Goal: Transaction & Acquisition: Purchase product/service

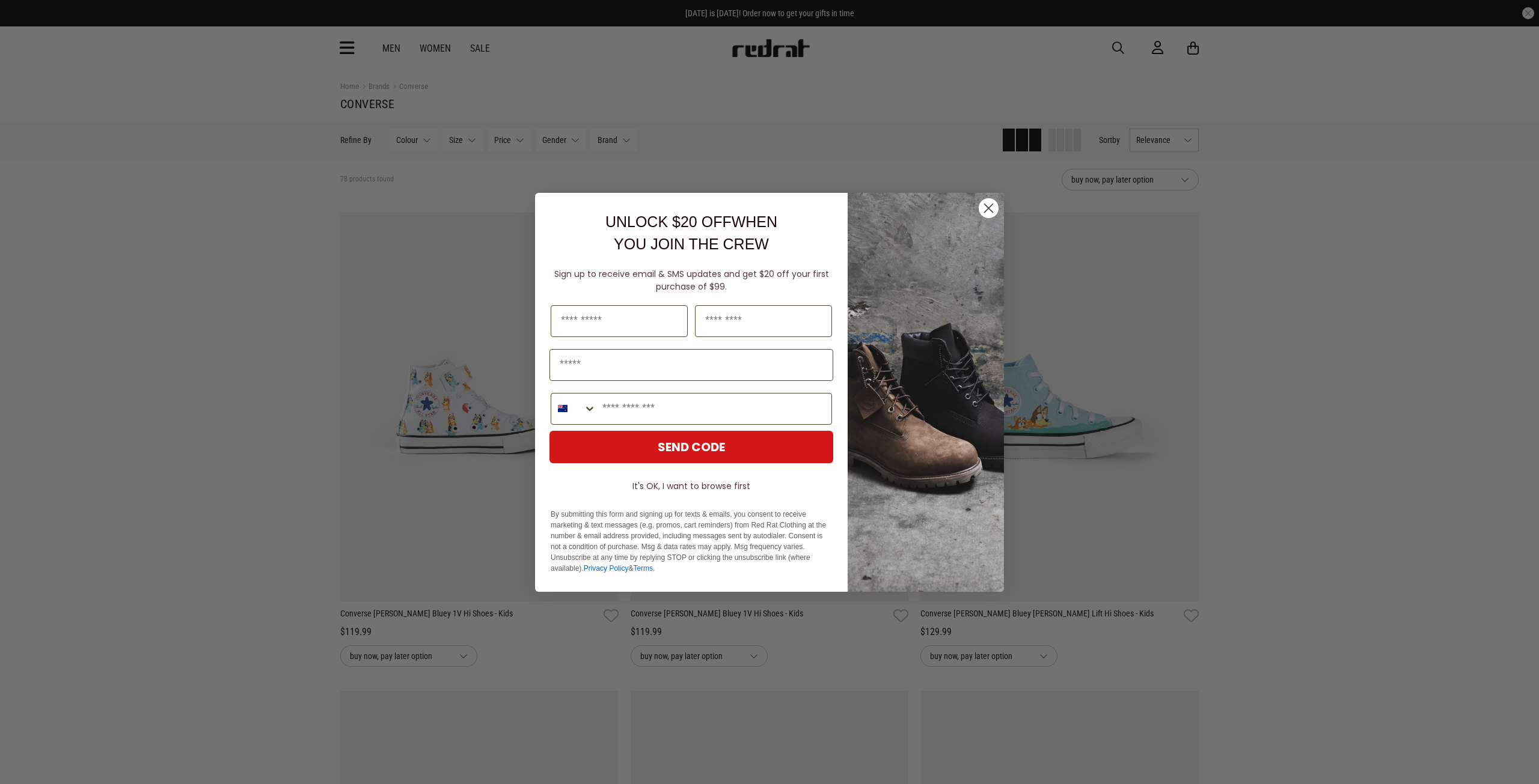
click at [986, 212] on circle "Close dialog" at bounding box center [988, 207] width 19 height 19
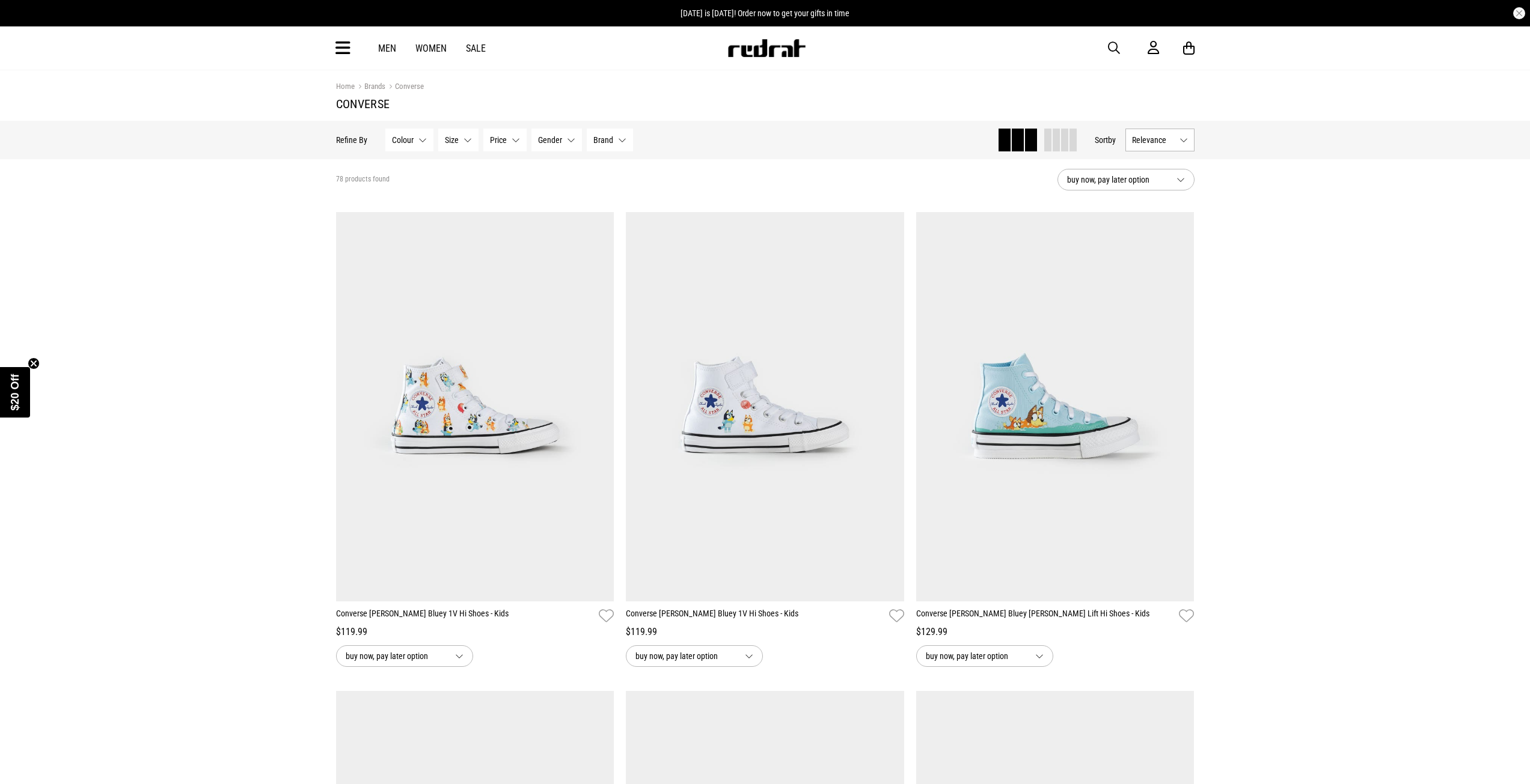
click at [1179, 177] on button "buy now, pay later option" at bounding box center [1125, 179] width 137 height 22
click at [1178, 173] on button "buy now, pay later option" at bounding box center [1125, 179] width 137 height 22
click at [1190, 139] on button "Relevance" at bounding box center [1160, 140] width 69 height 22
click at [1158, 206] on li "Price (Lowest)" at bounding box center [1160, 207] width 68 height 22
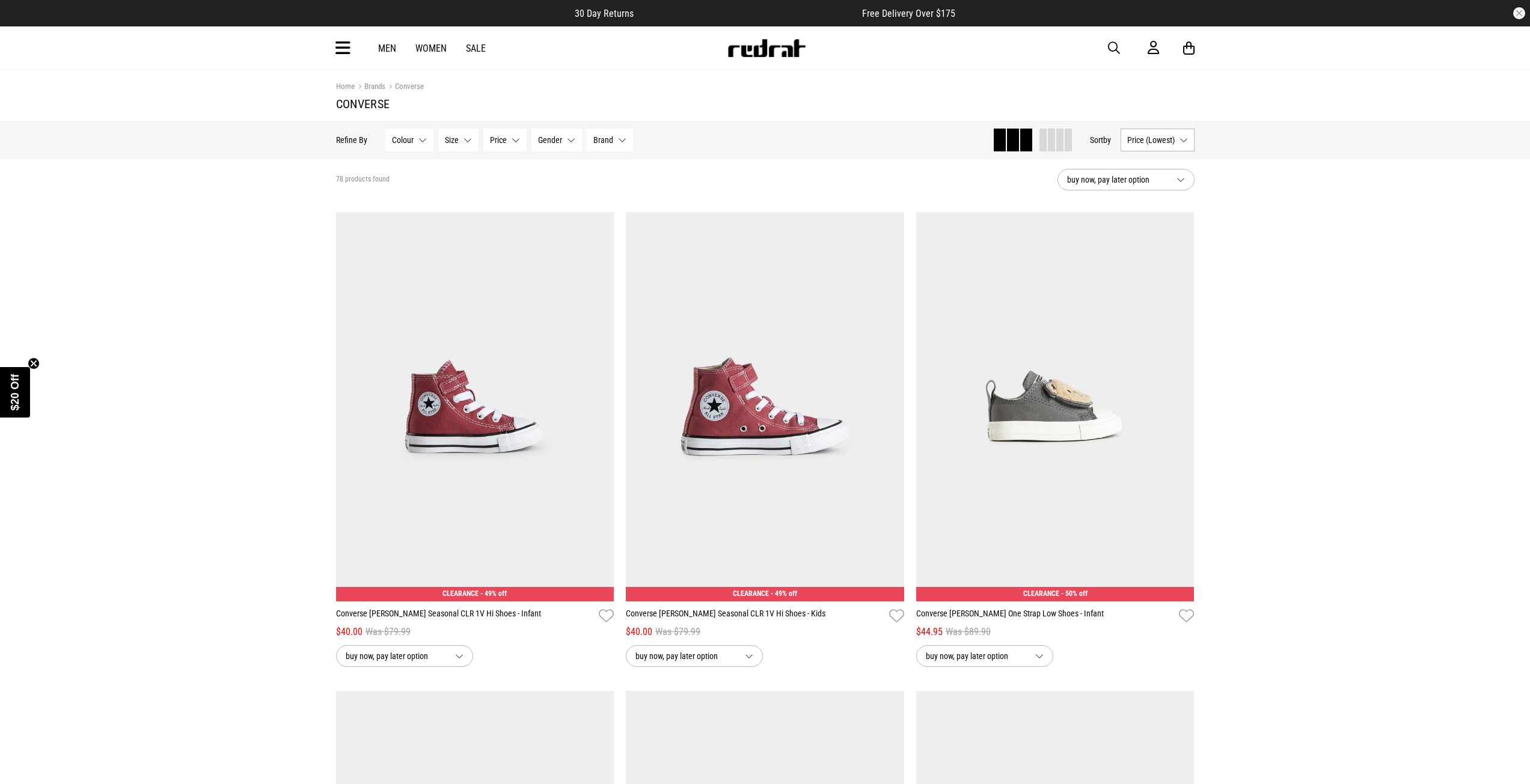
click at [566, 139] on button "Gender None selected" at bounding box center [556, 140] width 50 height 22
click at [543, 202] on span at bounding box center [546, 201] width 10 height 10
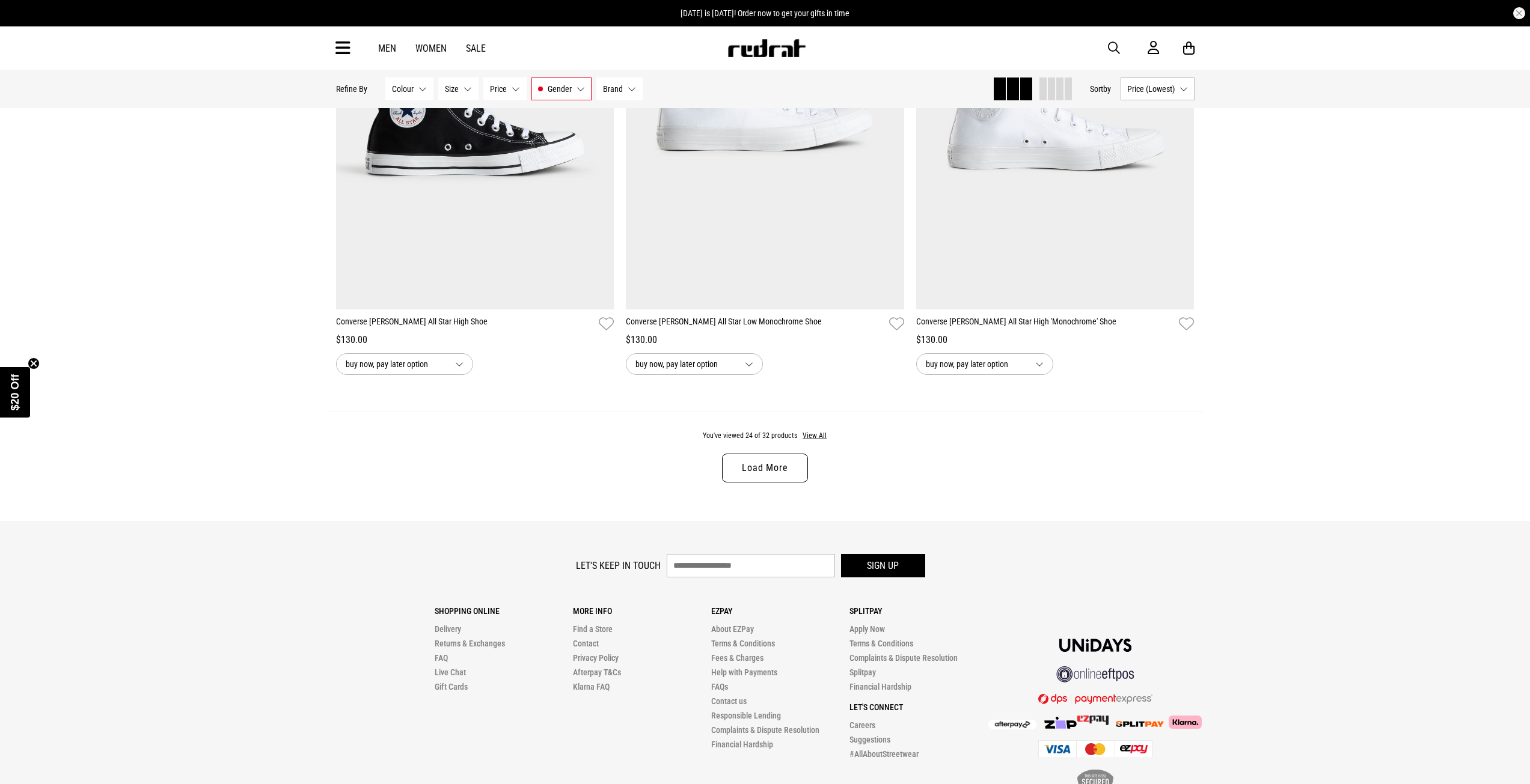
scroll to position [3664, 0]
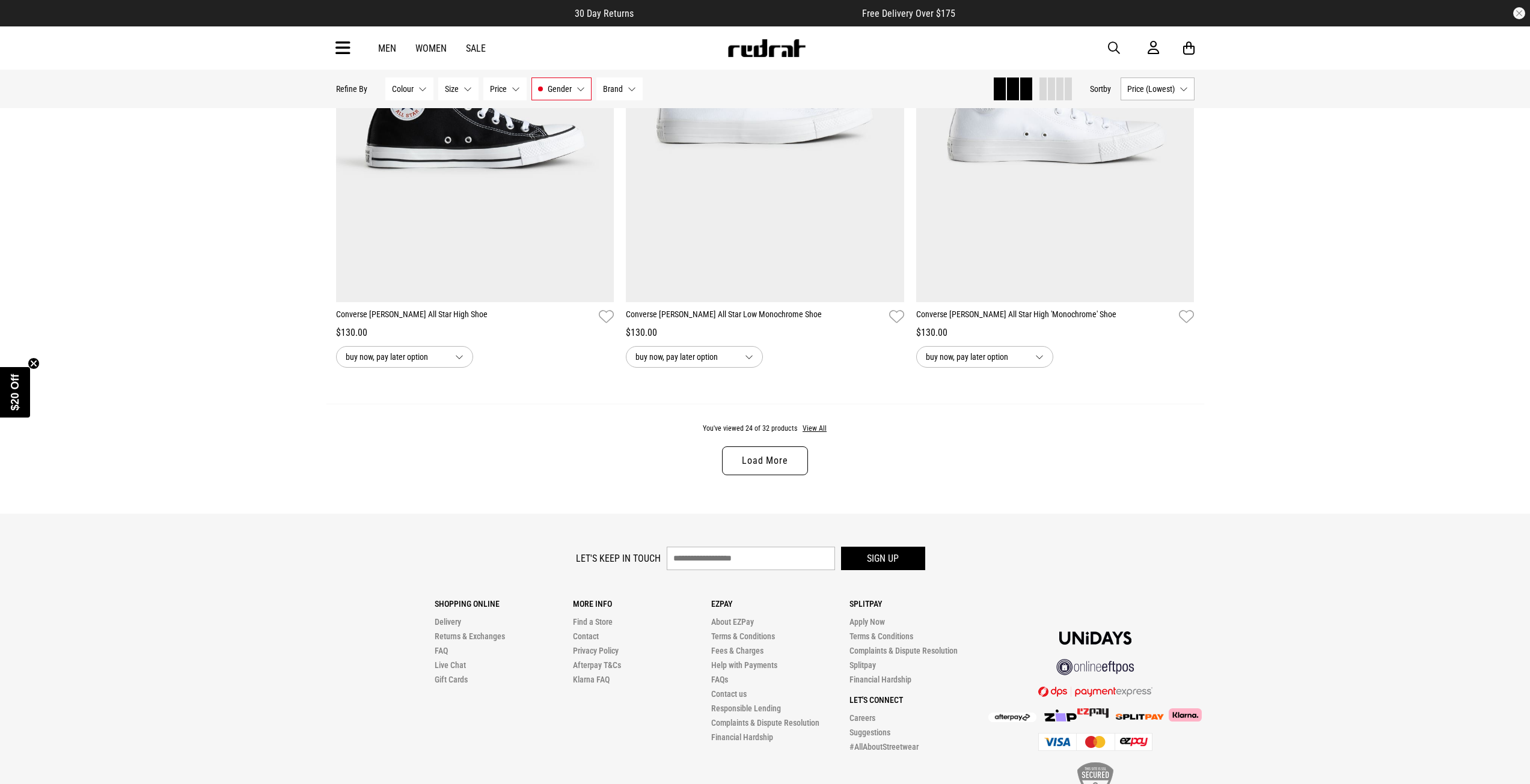
click at [764, 460] on link "Load More" at bounding box center [764, 461] width 85 height 29
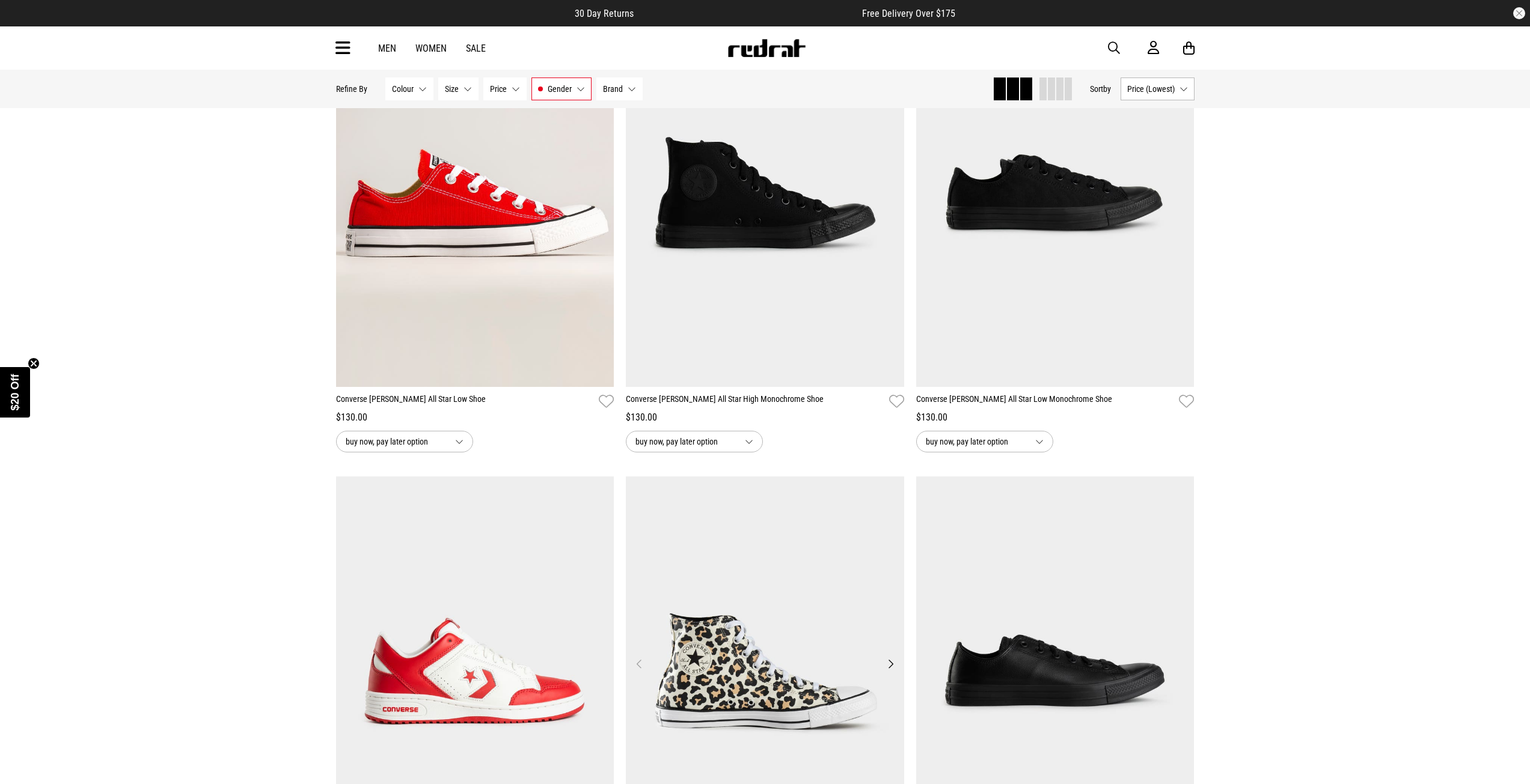
scroll to position [3844, 0]
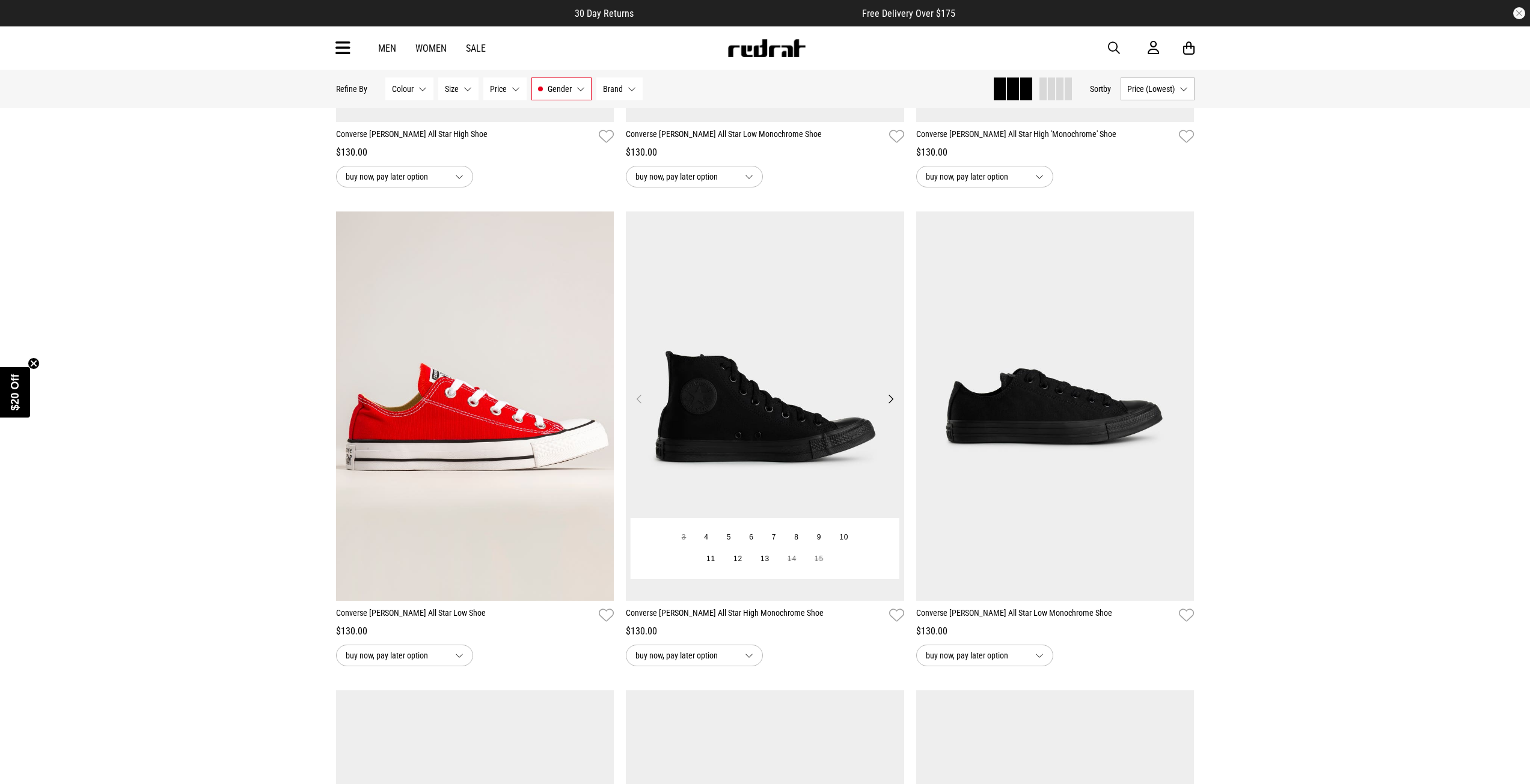
click at [758, 421] on img at bounding box center [764, 406] width 278 height 389
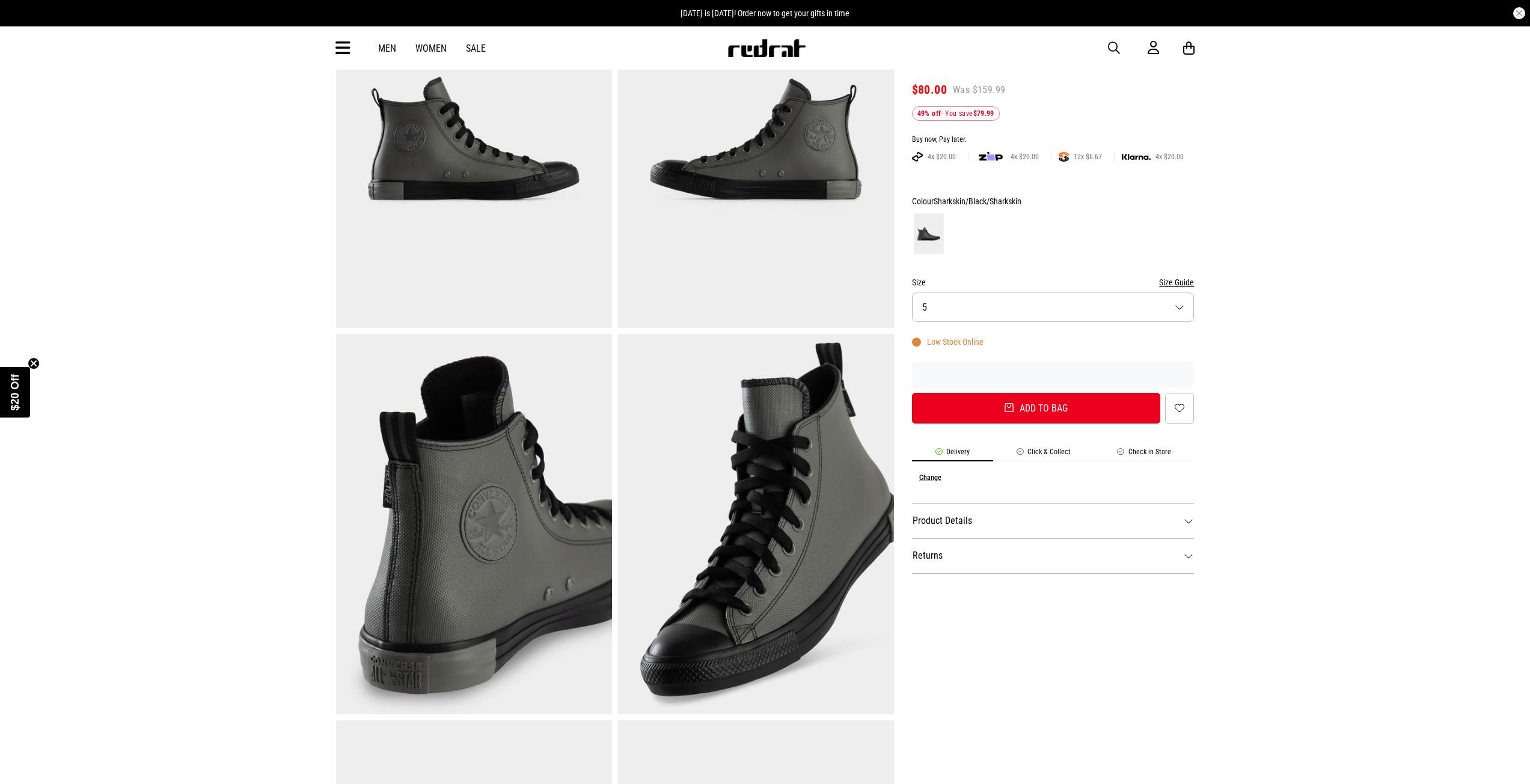
scroll to position [180, 0]
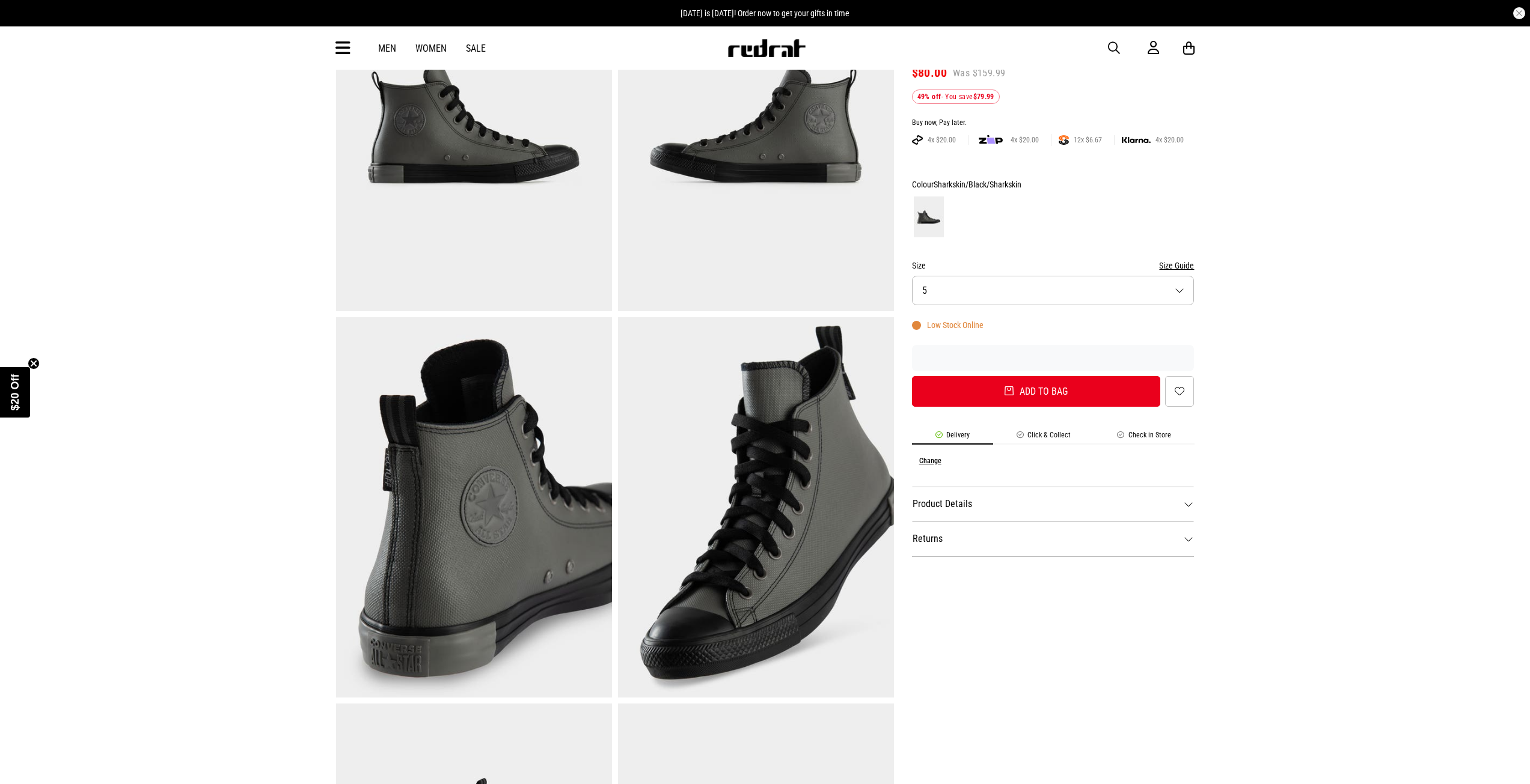
click at [1184, 285] on button "Size 5" at bounding box center [1053, 290] width 282 height 29
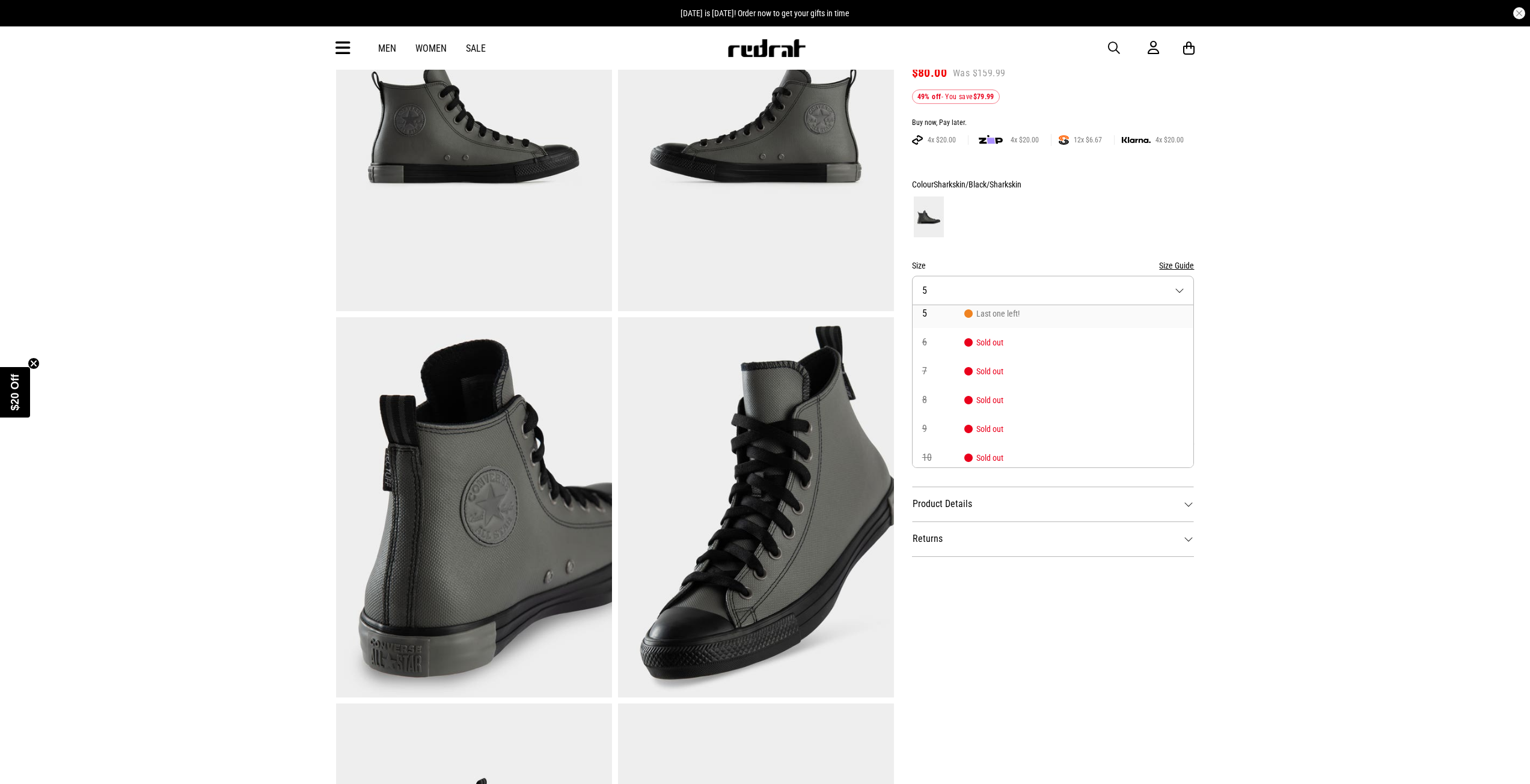
scroll to position [0, 0]
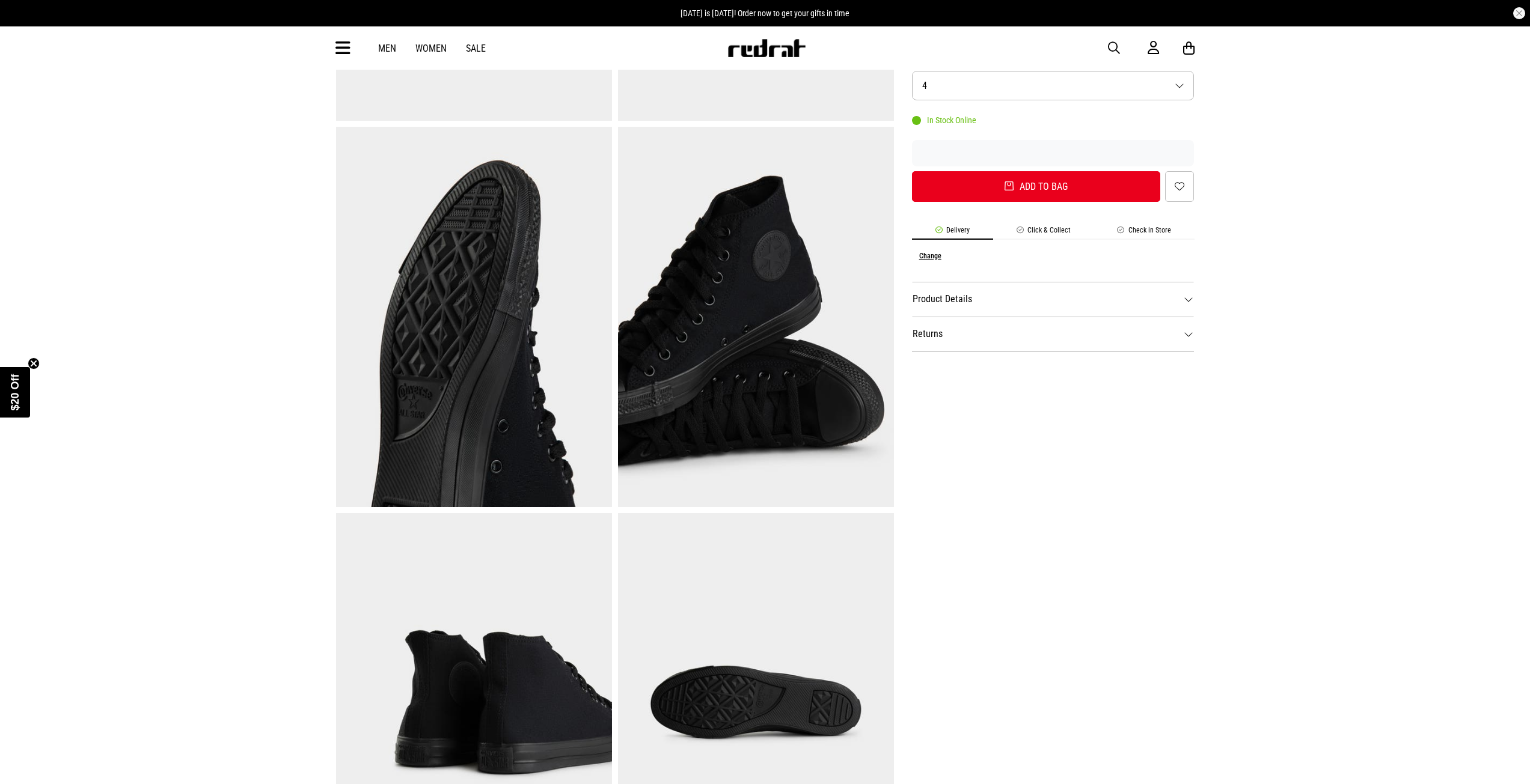
scroll to position [300, 0]
